Goal: Task Accomplishment & Management: Complete application form

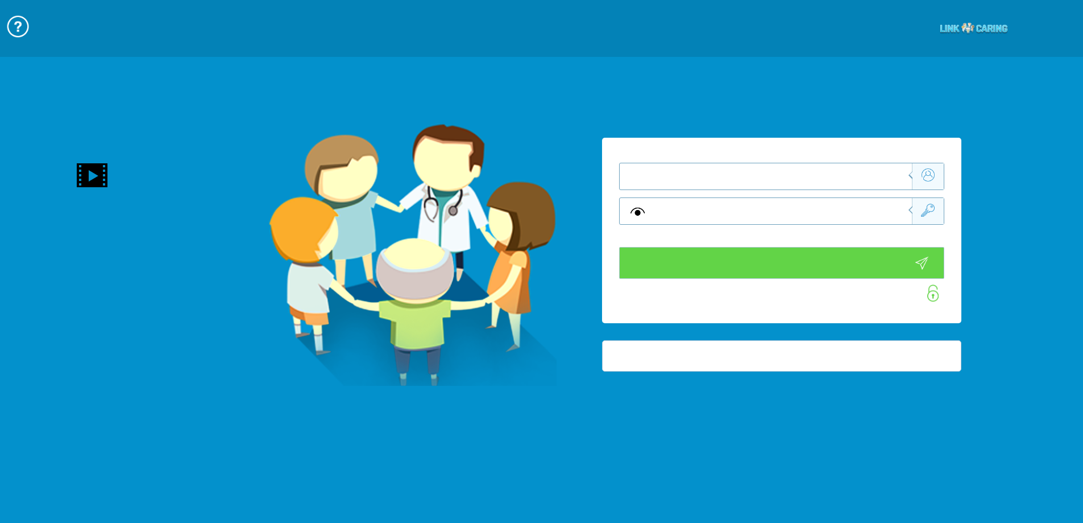
type input "התחבר עכשיו"
type input "עדיין לא? צור חשבון!"
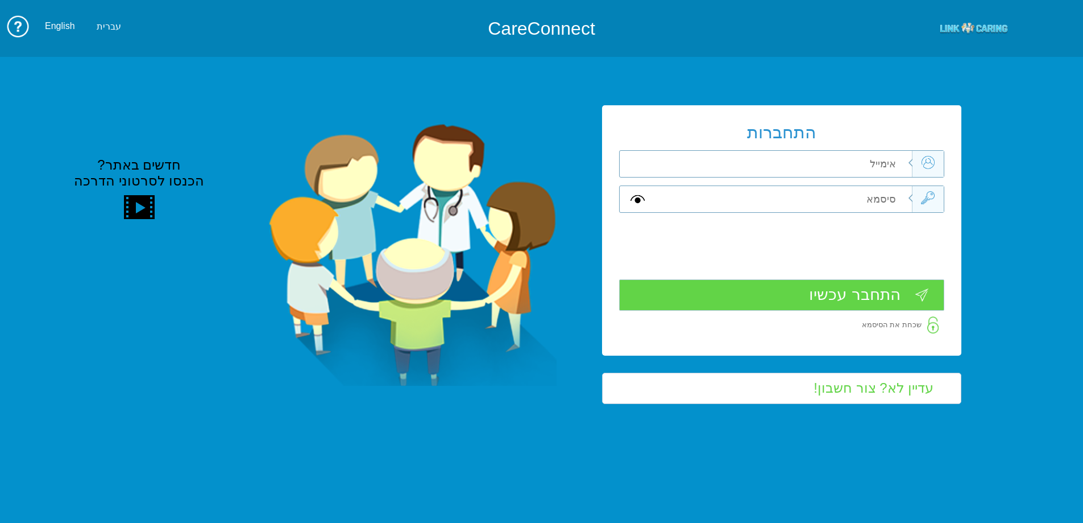
click at [891, 157] on input "text" at bounding box center [783, 164] width 256 height 26
type input "ד"
type input "[EMAIL_ADDRESS][DOMAIN_NAME]"
click at [873, 198] on input "text" at bounding box center [783, 199] width 256 height 26
type input "S"
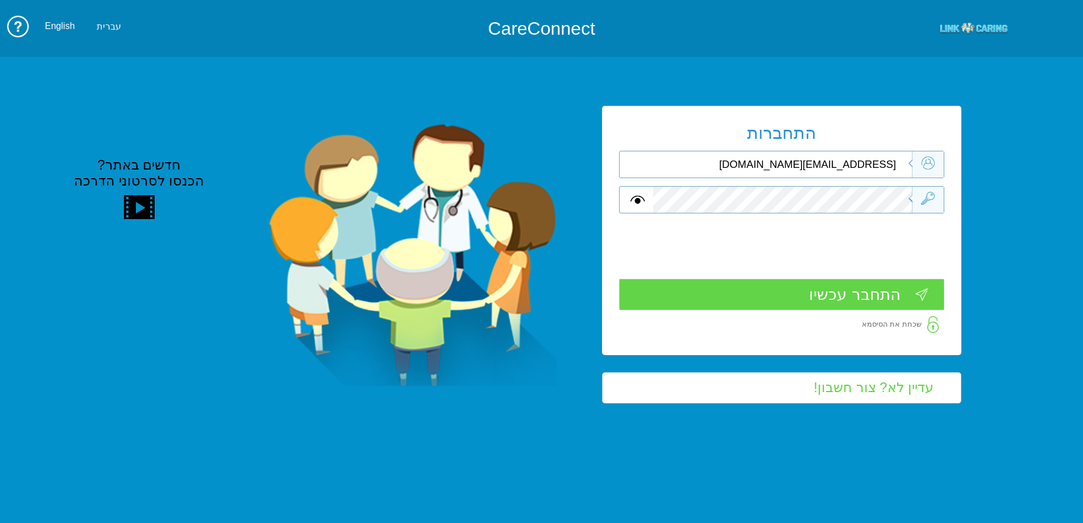
click at [841, 294] on input "התחבר עכשיו" at bounding box center [781, 294] width 325 height 31
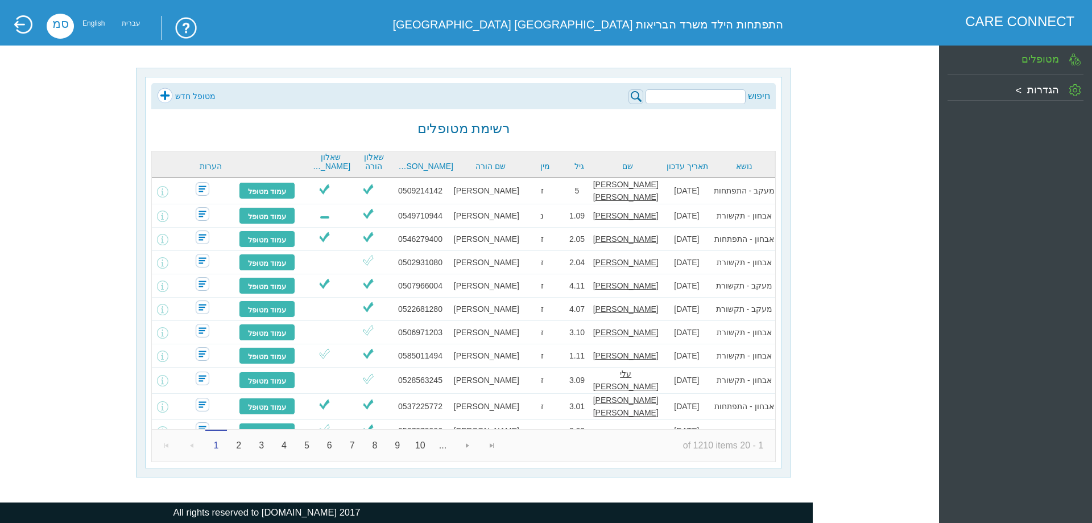
click at [186, 94] on link "מטופל חדש" at bounding box center [186, 96] width 59 height 17
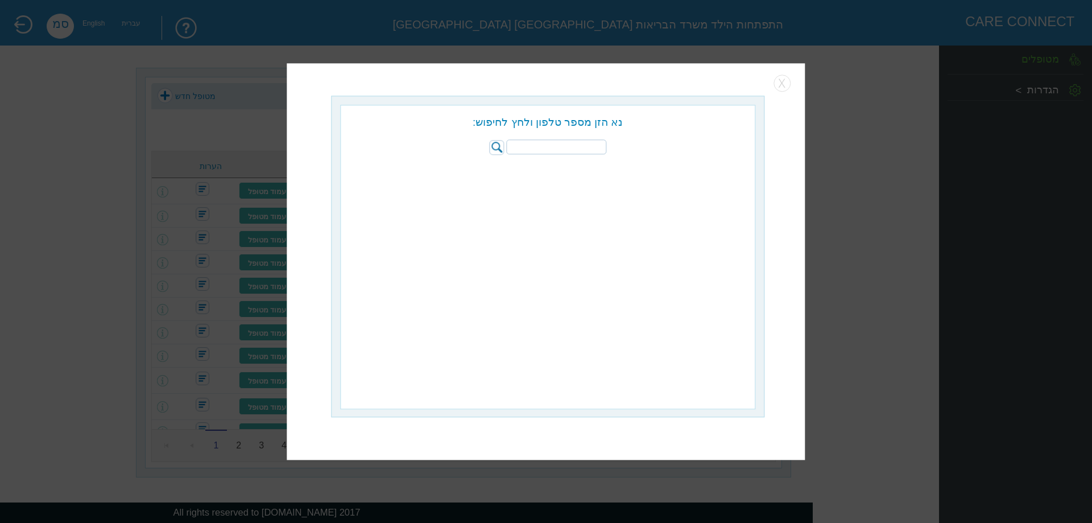
paste input "058-5595777"
type input "058-5595777"
click at [497, 144] on img at bounding box center [496, 147] width 15 height 15
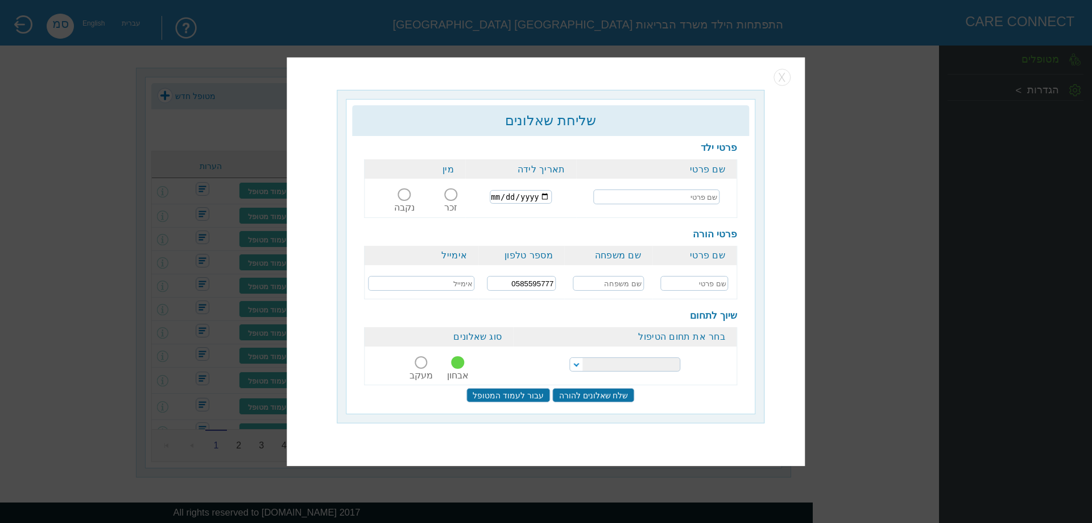
click at [646, 196] on input "text" at bounding box center [656, 196] width 126 height 15
type input "חדד הראל"
type input "2022-11-07"
click at [449, 200] on span at bounding box center [451, 194] width 13 height 13
click at [449, 201] on input "זכר" at bounding box center [451, 201] width 21 height 0
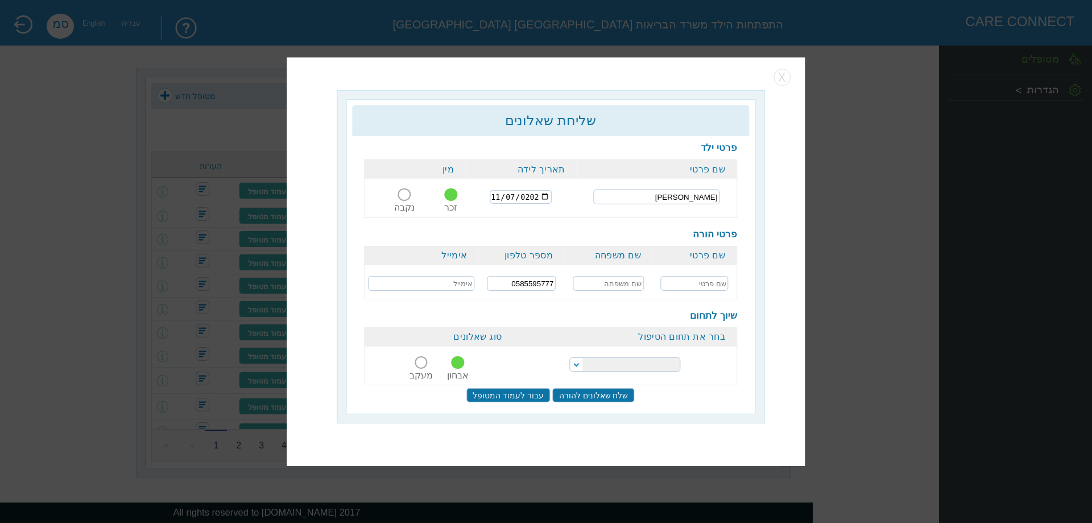
click at [688, 284] on input "text" at bounding box center [694, 283] width 68 height 15
type input "שיראל"
type input "חדד"
click at [645, 364] on select "הפרעות קשב וריכוז התפתחות הילד התפתחות ותקשורת" at bounding box center [624, 364] width 111 height 14
select select "20"
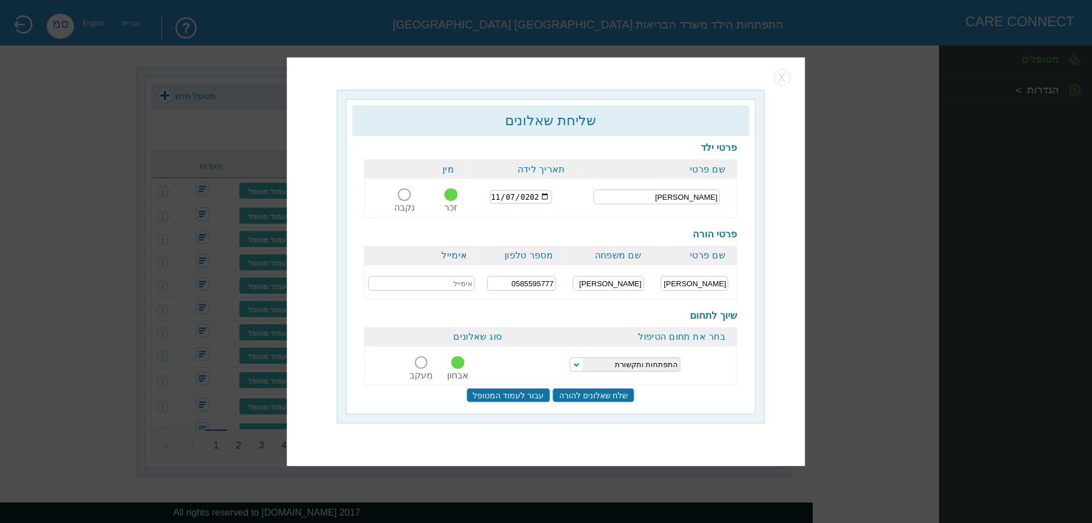
click at [569, 357] on select "הפרעות קשב וריכוז התפתחות הילד התפתחות ותקשורת" at bounding box center [624, 364] width 111 height 14
click at [594, 391] on input "שלח שאלונים להורה" at bounding box center [594, 395] width 82 height 14
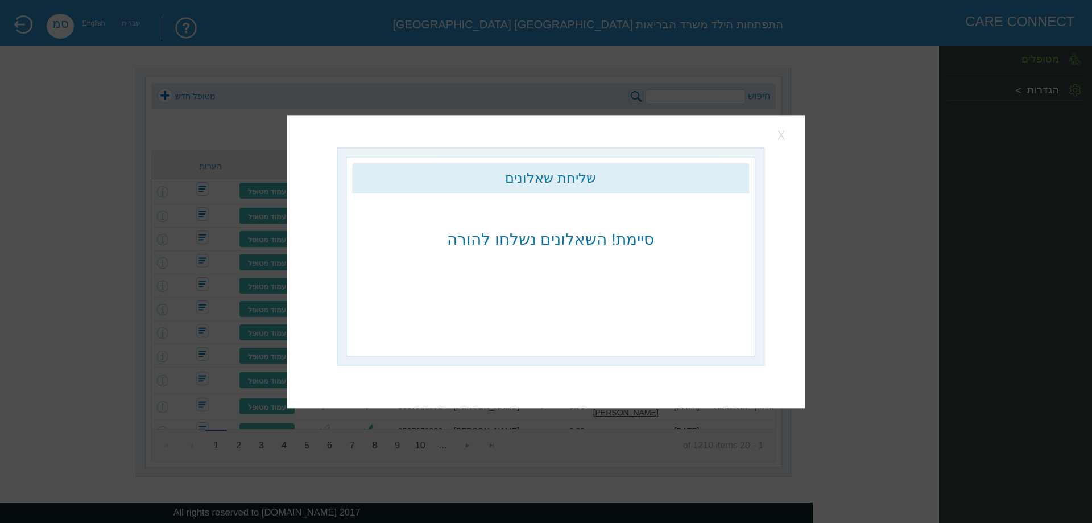
click at [784, 136] on button "button" at bounding box center [782, 134] width 17 height 17
